Goal: Transaction & Acquisition: Register for event/course

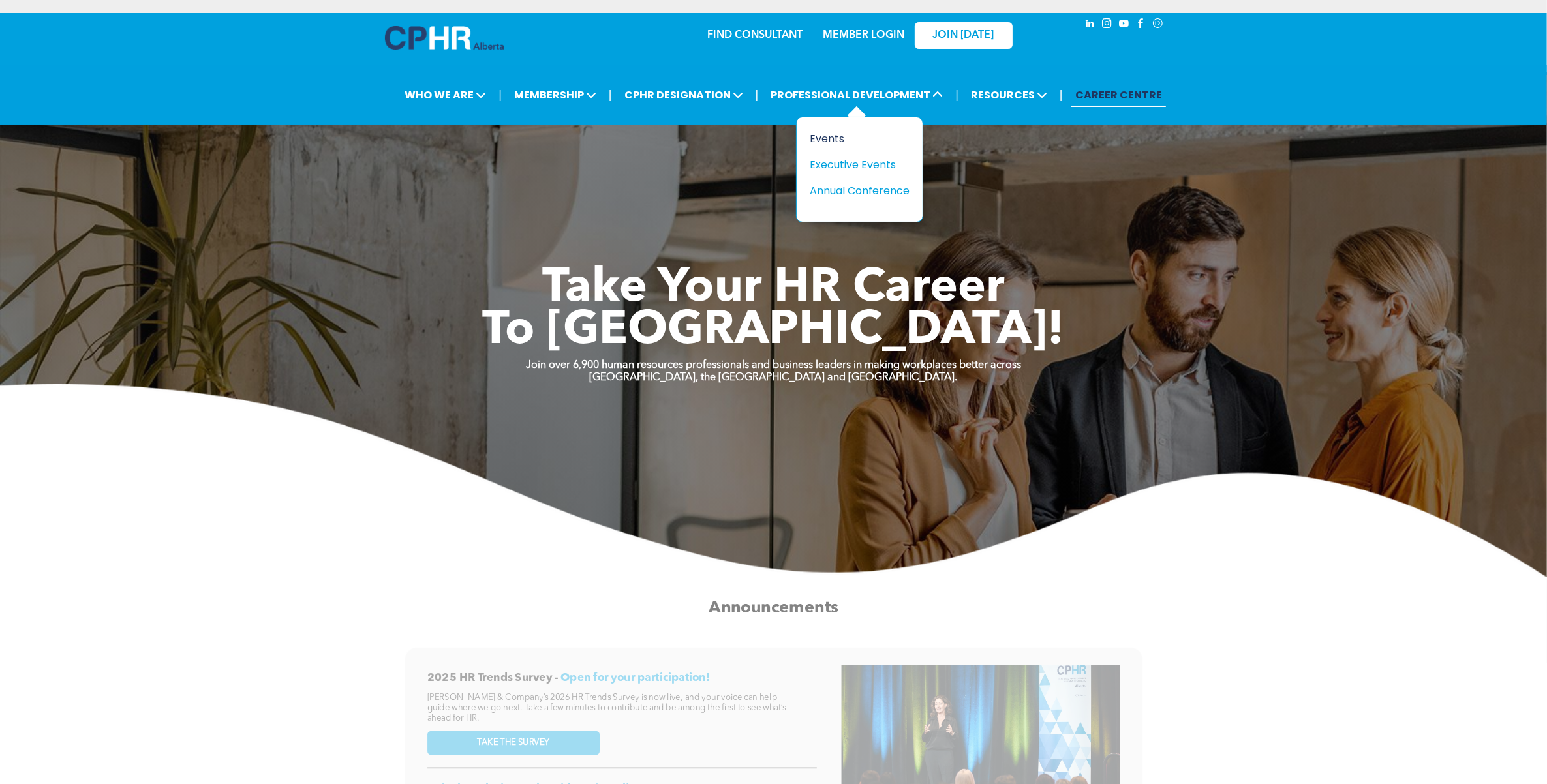
click at [824, 138] on div "Events" at bounding box center [855, 138] width 90 height 16
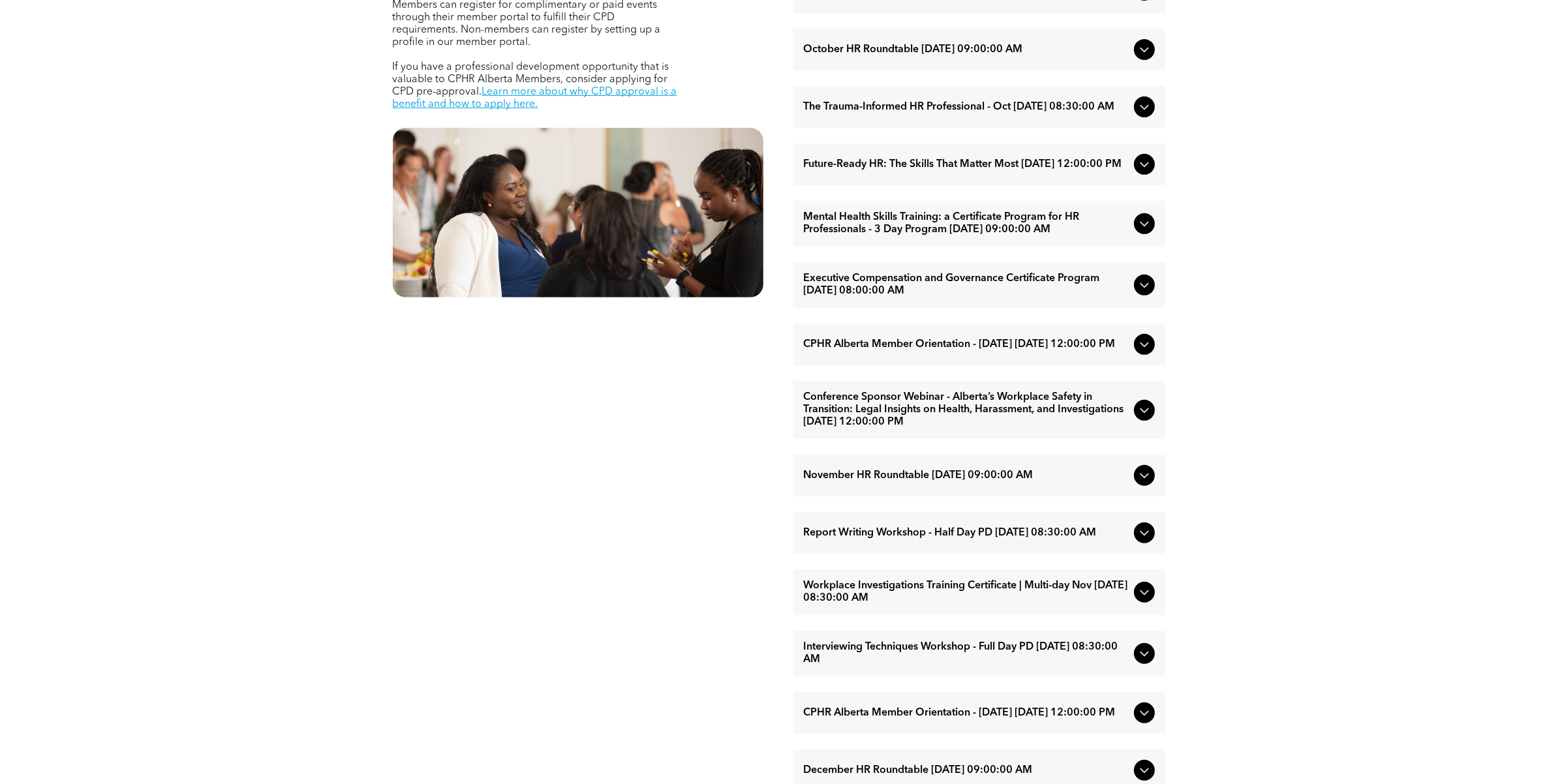
scroll to position [734, 0]
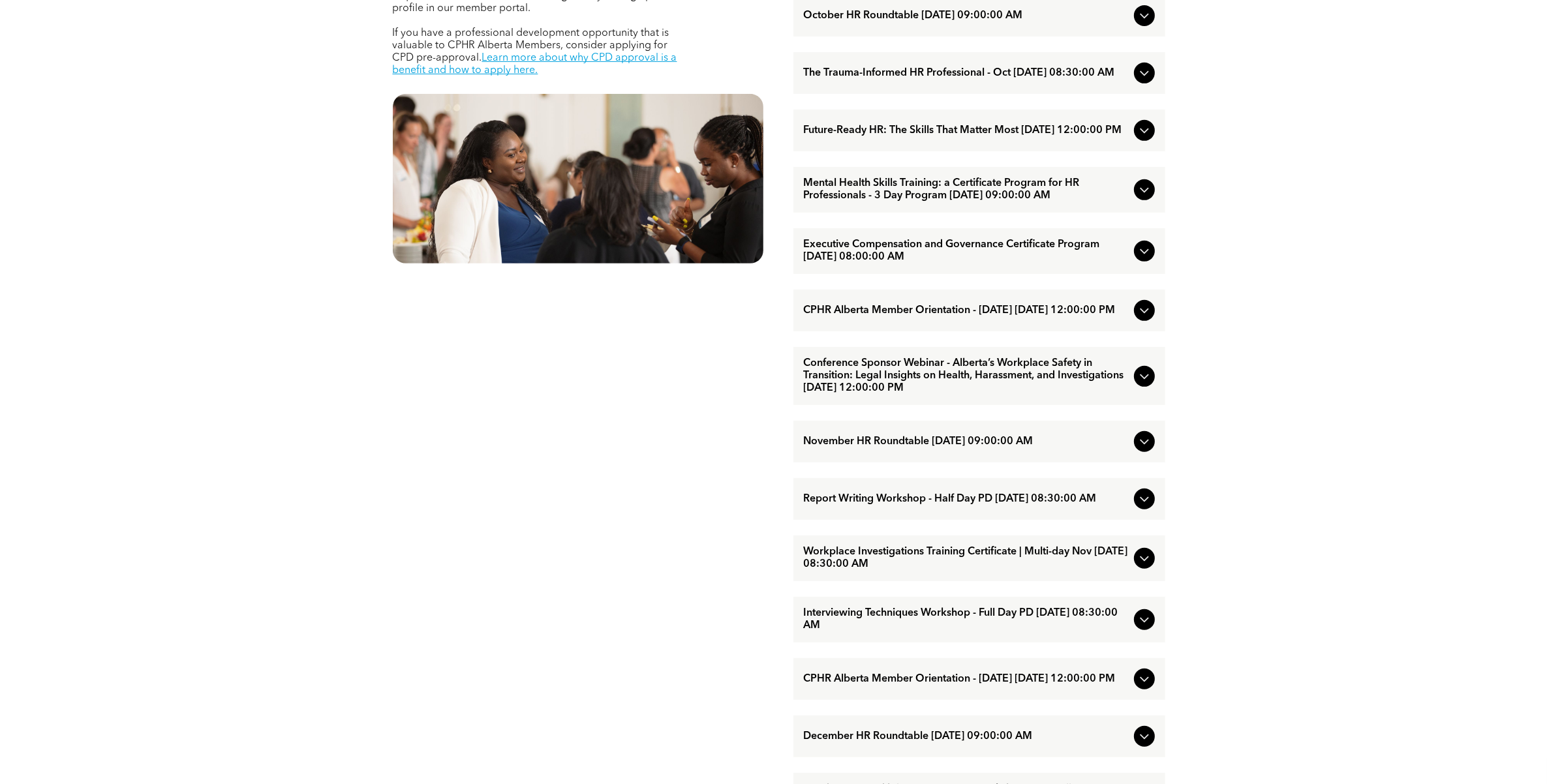
click at [912, 628] on span "Interviewing Techniques Workshop - Full Day PD [DATE] 08:30:00 AM" at bounding box center [966, 619] width 325 height 25
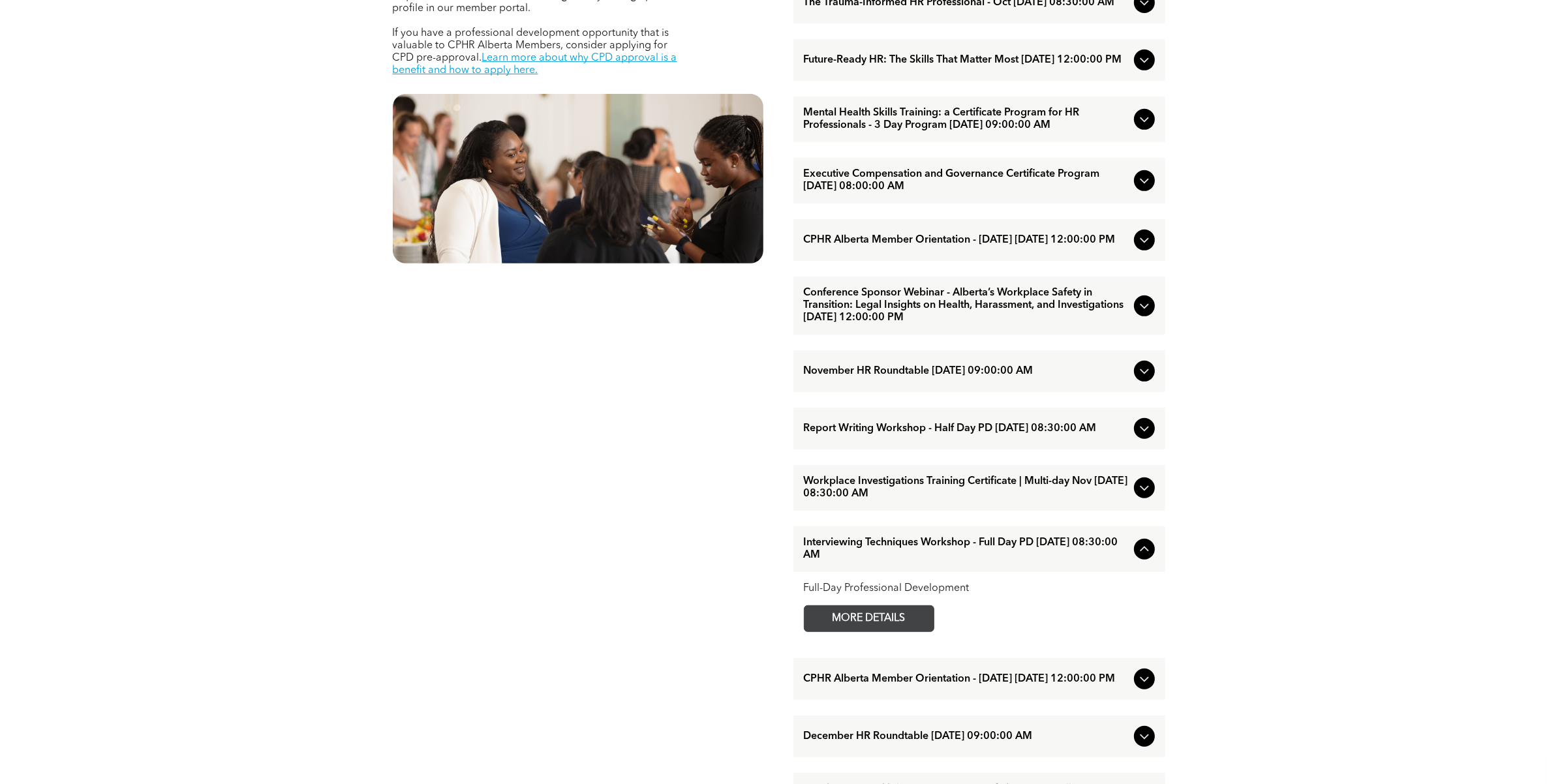
click at [912, 629] on span "MORE DETAILS" at bounding box center [869, 618] width 103 height 25
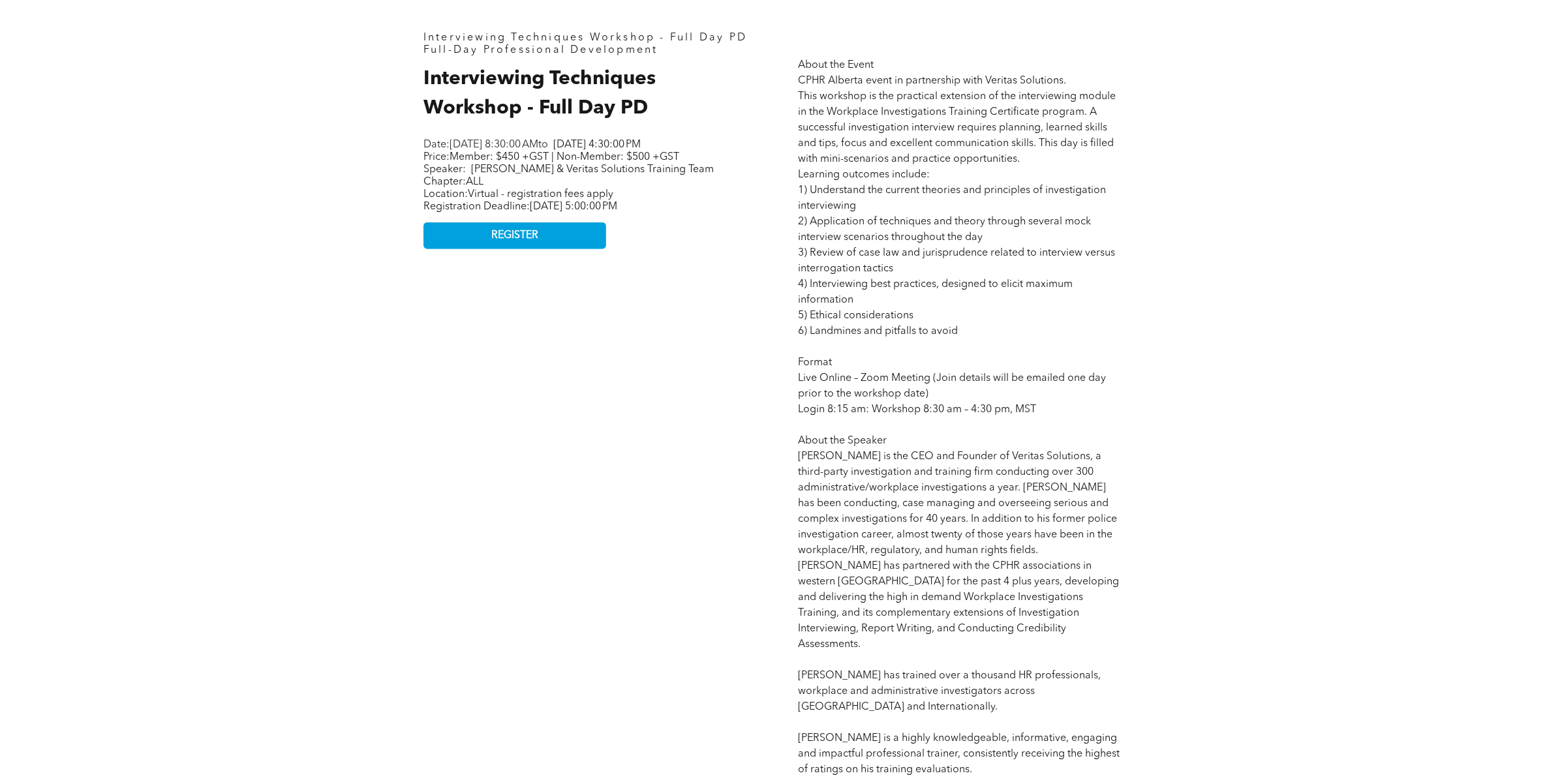
scroll to position [734, 0]
